Goal: Task Accomplishment & Management: Manage account settings

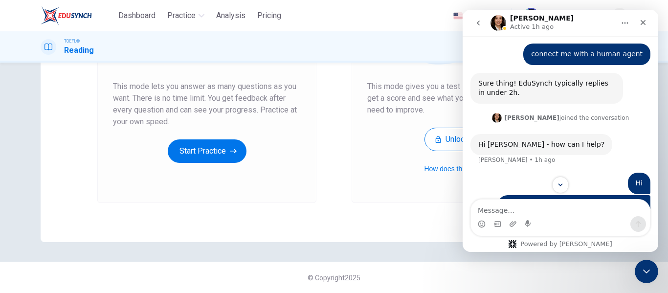
scroll to position [209, 0]
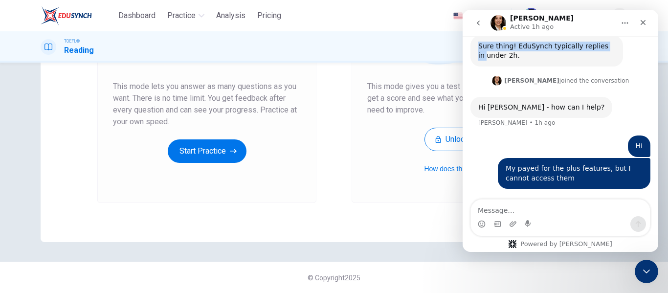
drag, startPoint x: 568, startPoint y: 19, endPoint x: 354, endPoint y: 64, distance: 219.2
click at [462, 64] on html "[PERSON_NAME] Active 1h ago Hi there 👋 ​ How can I help you? Fin • AI Agent • 2…" at bounding box center [559, 131] width 195 height 242
click at [389, 10] on div "Dashboard Practice Analysis Pricing English en ​ [PERSON_NAME]" at bounding box center [334, 15] width 586 height 31
click at [643, 22] on icon "Close" at bounding box center [643, 23] width 8 height 8
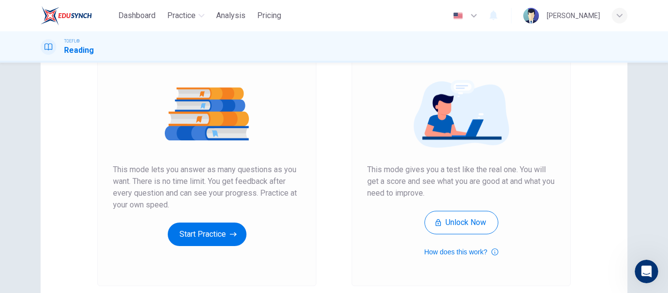
scroll to position [0, 0]
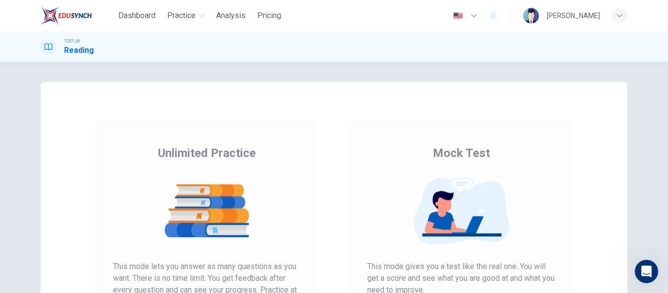
click at [619, 18] on icon "button" at bounding box center [619, 16] width 6 height 6
